Goal: Task Accomplishment & Management: Use online tool/utility

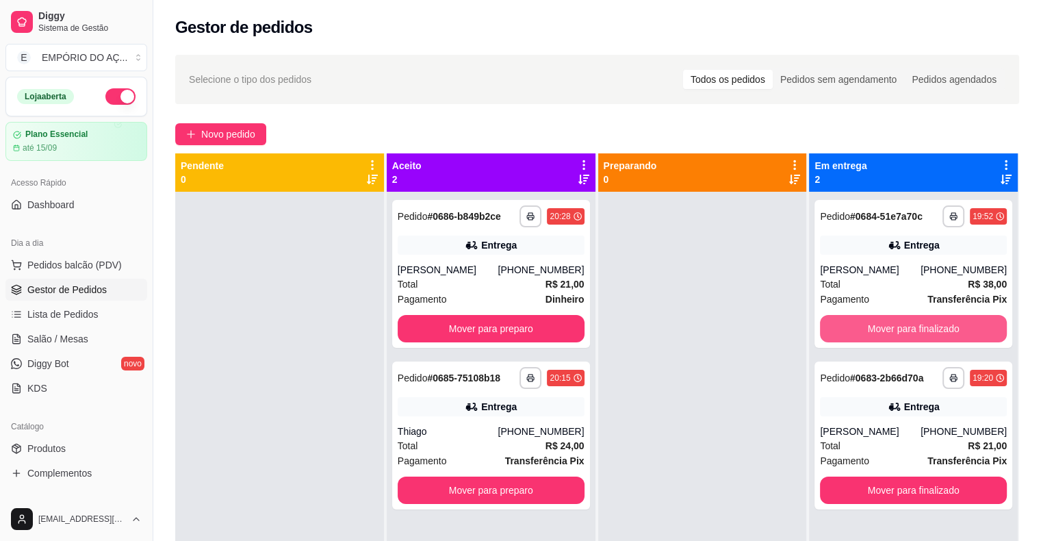
scroll to position [38, 0]
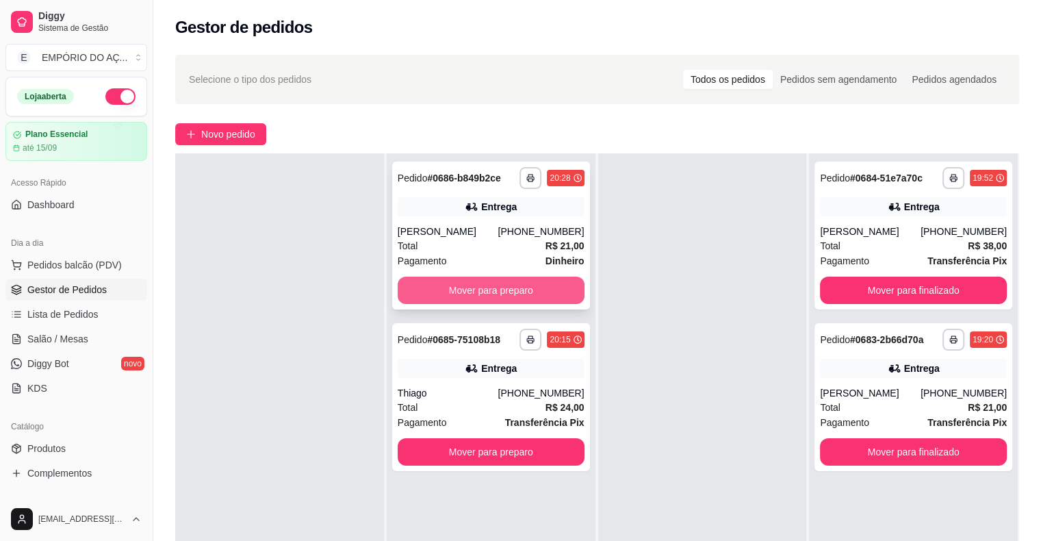
click at [491, 291] on button "Mover para preparo" at bounding box center [491, 290] width 187 height 27
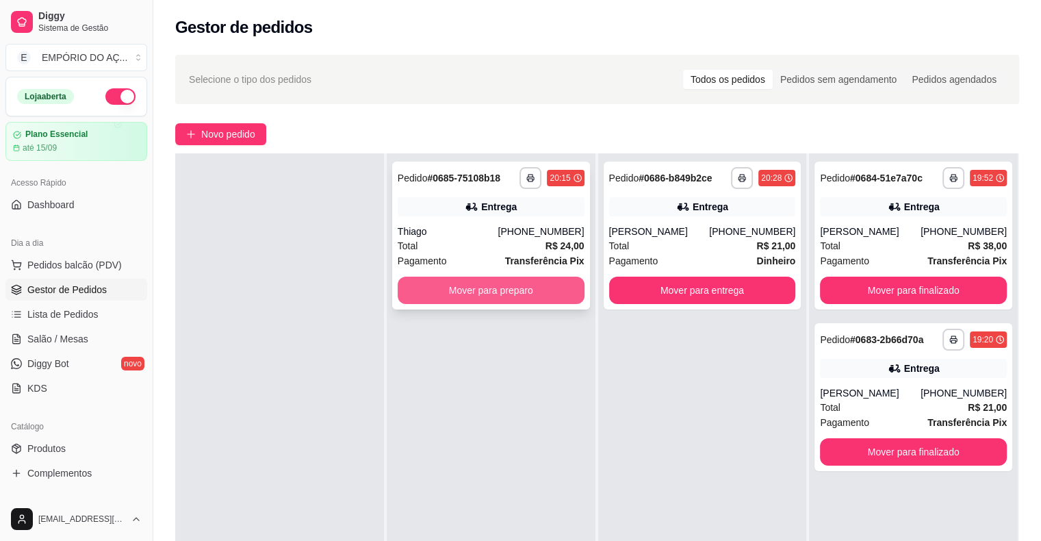
click at [484, 289] on button "Mover para preparo" at bounding box center [491, 290] width 187 height 27
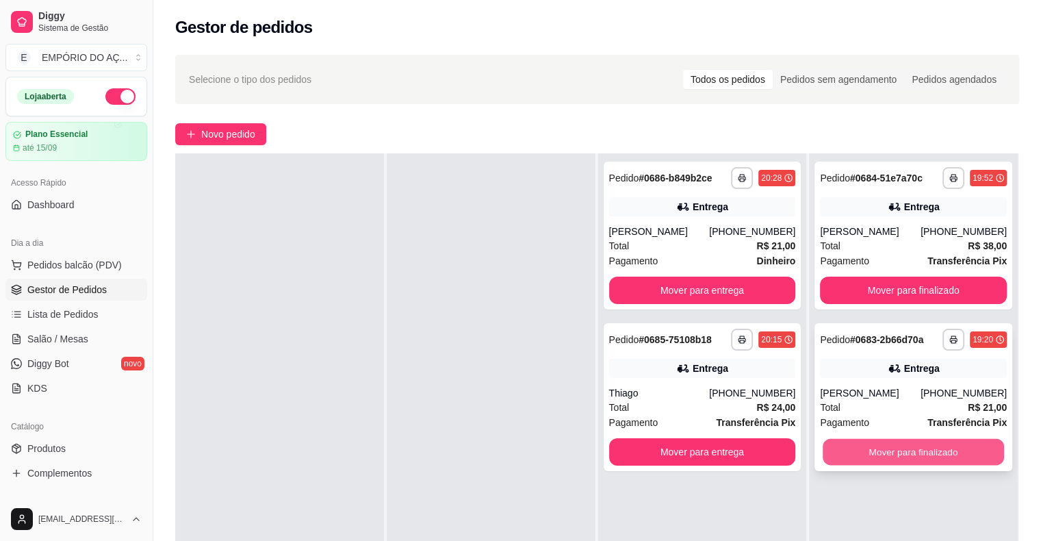
click at [889, 452] on button "Mover para finalizado" at bounding box center [913, 452] width 181 height 27
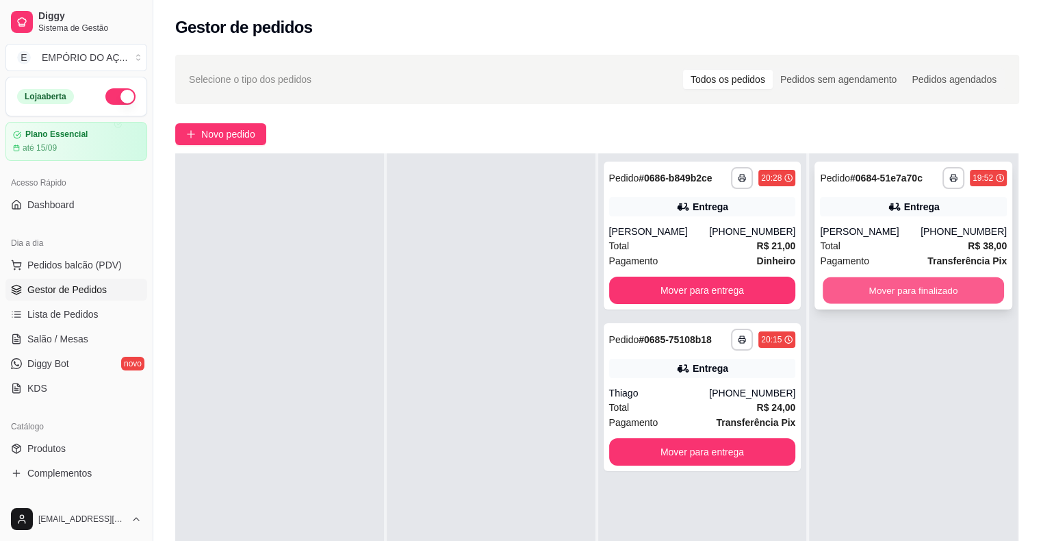
click at [887, 281] on button "Mover para finalizado" at bounding box center [913, 290] width 181 height 27
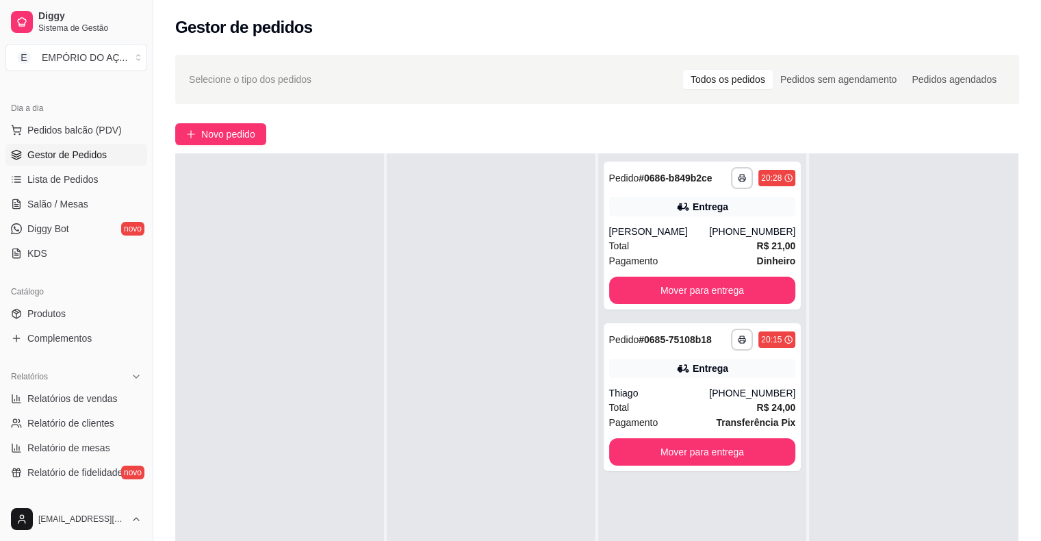
scroll to position [137, 0]
click at [61, 400] on span "Relatórios de vendas" at bounding box center [72, 397] width 90 height 14
select select "ALL"
select select "0"
